Goal: Use online tool/utility

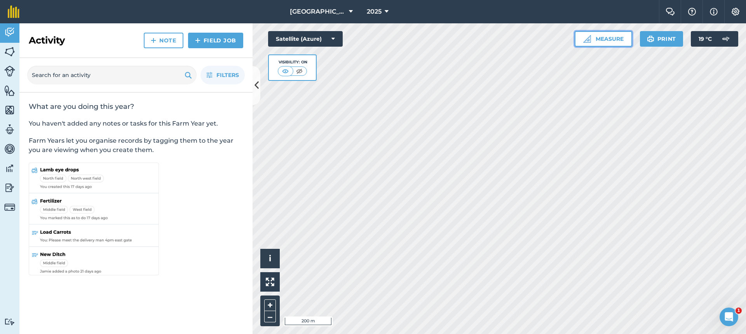
click at [611, 40] on button "Measure" at bounding box center [603, 39] width 57 height 16
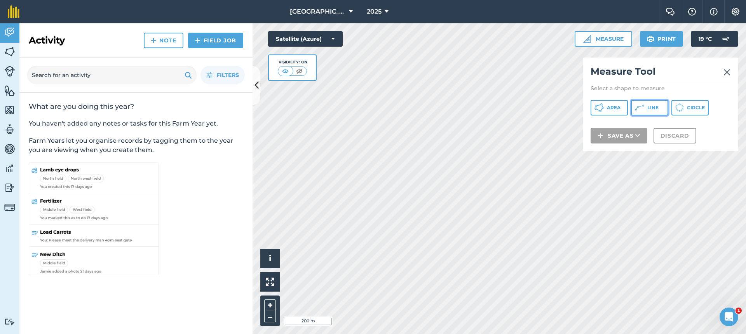
click at [604, 103] on icon at bounding box center [598, 107] width 9 height 9
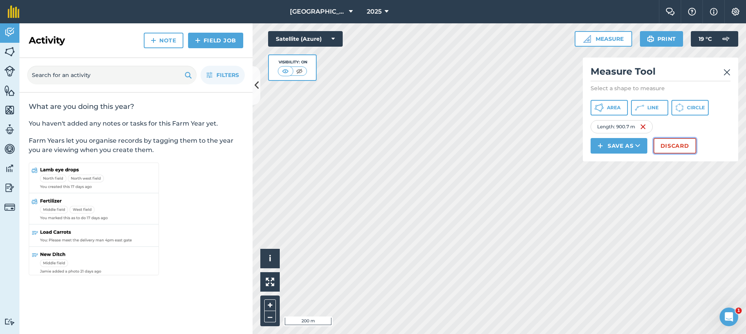
click at [665, 147] on button "Discard" at bounding box center [674, 146] width 43 height 16
